Goal: Find specific page/section: Find specific page/section

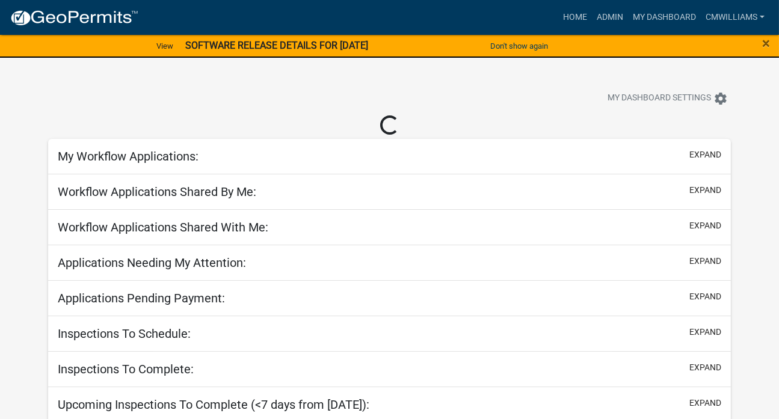
select select "2: 50"
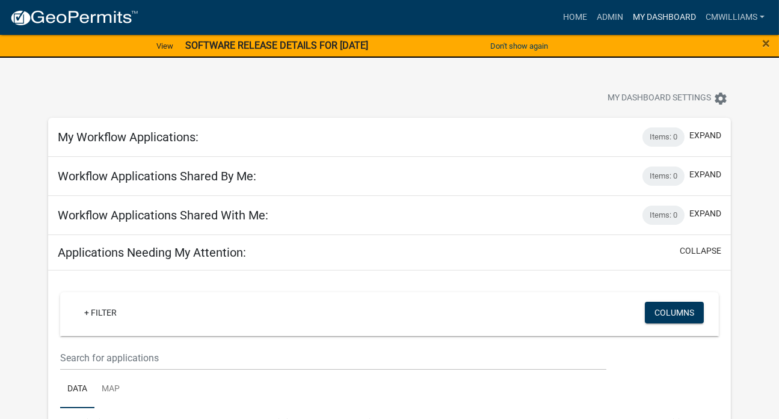
click at [633, 18] on link "My Dashboard" at bounding box center [664, 17] width 73 height 23
click at [619, 17] on link "Admin" at bounding box center [610, 17] width 36 height 23
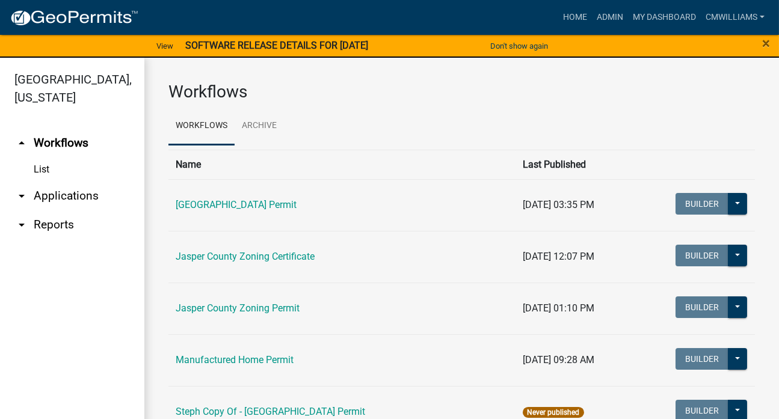
click at [87, 195] on link "arrow_drop_down Applications" at bounding box center [72, 196] width 144 height 29
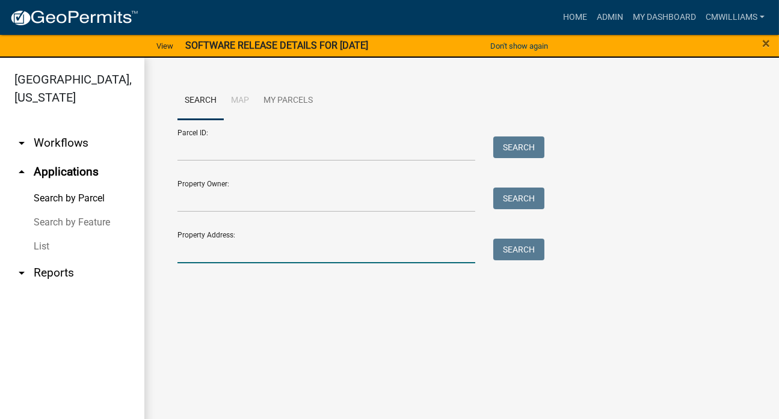
click at [259, 251] on input "Property Address:" at bounding box center [326, 251] width 298 height 25
type input "161 trout"
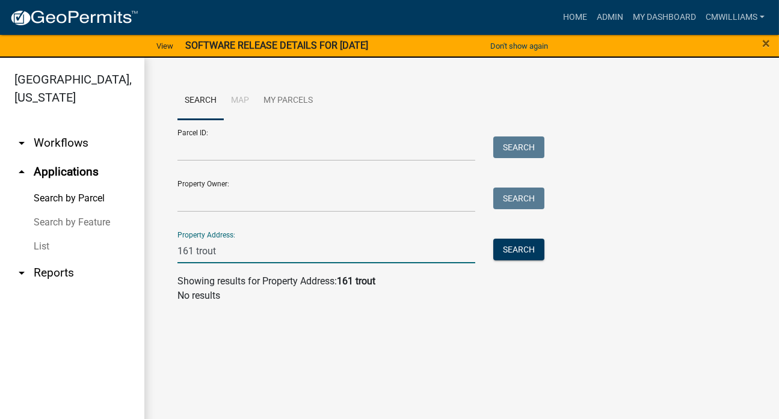
drag, startPoint x: 238, startPoint y: 246, endPoint x: -359, endPoint y: 265, distance: 597.0
click at [0, 265] on html "Internet Explorer does NOT work with GeoPermits. Get a new browser for more sec…" at bounding box center [389, 209] width 779 height 419
